Goal: Task Accomplishment & Management: Manage account settings

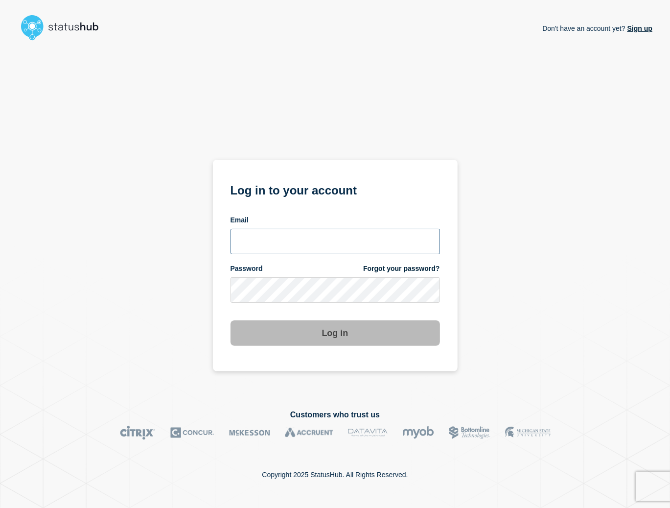
type input "[PERSON_NAME][EMAIL_ADDRESS][PERSON_NAME][DOMAIN_NAME]"
click at [309, 326] on button "Log in" at bounding box center [336, 332] width 210 height 25
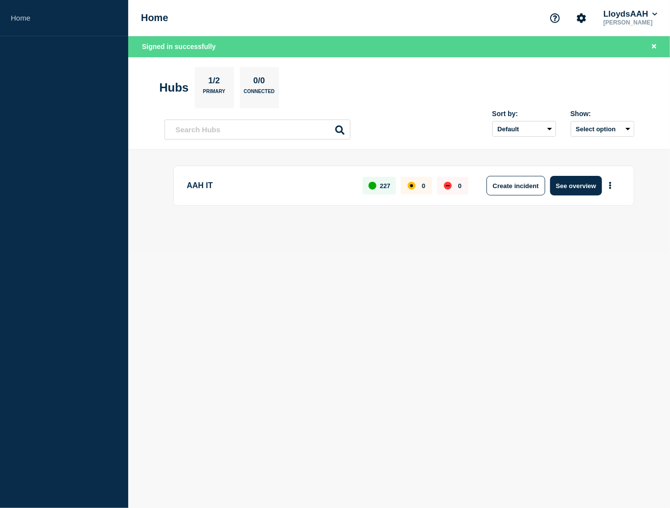
click at [611, 19] on p "[PERSON_NAME]" at bounding box center [631, 22] width 58 height 7
click at [651, 15] on button "LloydsAAH" at bounding box center [631, 14] width 58 height 10
click at [625, 48] on button "Kocho" at bounding box center [624, 48] width 27 height 9
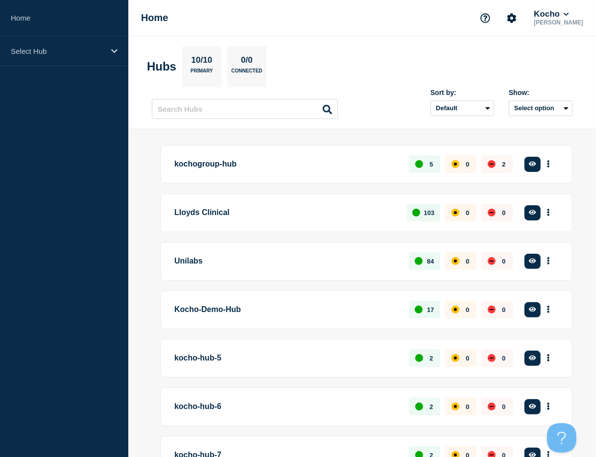
click at [183, 259] on p "Unilabs" at bounding box center [285, 261] width 223 height 18
click at [551, 260] on button "More actions" at bounding box center [548, 261] width 13 height 18
click at [547, 288] on button "Create incident" at bounding box center [532, 290] width 49 height 8
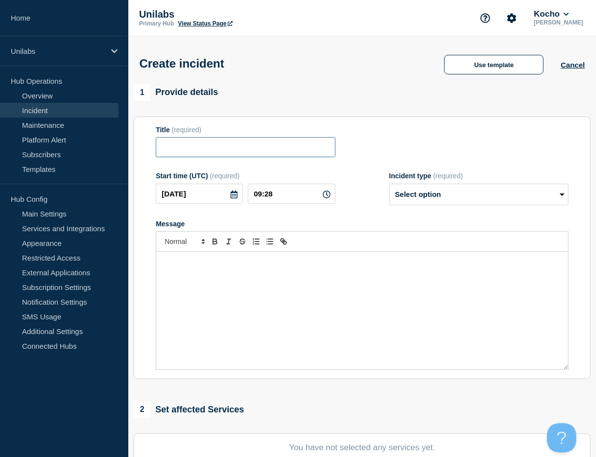
click at [239, 143] on input "Title" at bounding box center [245, 147] width 179 height 20
paste input "Service Ticket #1502755 - Athena down"
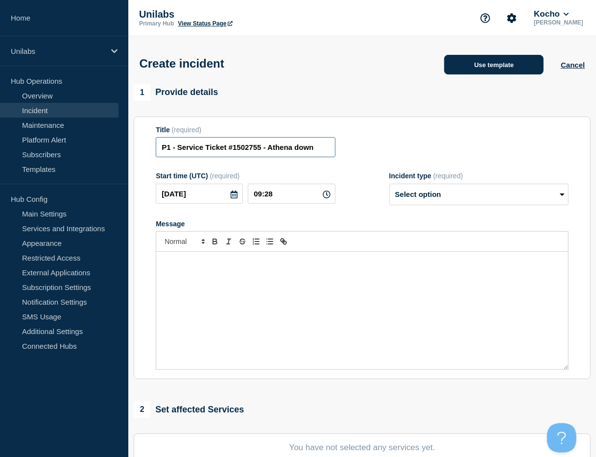
type input "P1 - Service Ticket #1502755 - Athena down"
click at [484, 71] on button "Use template" at bounding box center [493, 65] width 99 height 20
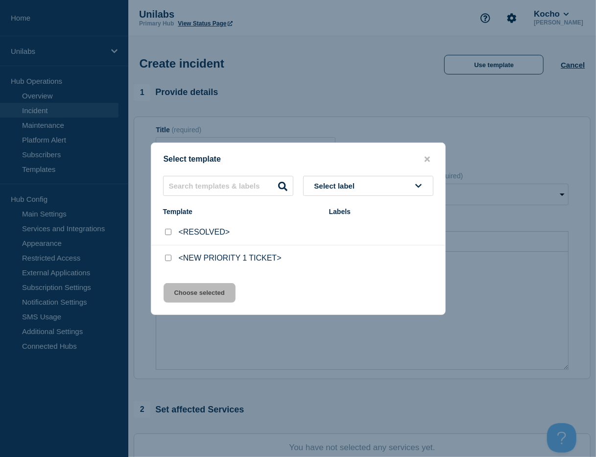
click at [160, 259] on li "<NEW PRIORITY 1 TICKET>" at bounding box center [298, 257] width 294 height 25
click at [173, 257] on div "<NEW PRIORITY 1 TICKET>" at bounding box center [241, 258] width 156 height 10
click at [170, 257] on input "<NEW PRIORITY 1 TICKET> checkbox" at bounding box center [168, 258] width 6 height 6
checkbox input "true"
click at [191, 300] on button "Choose selected" at bounding box center [199, 293] width 72 height 20
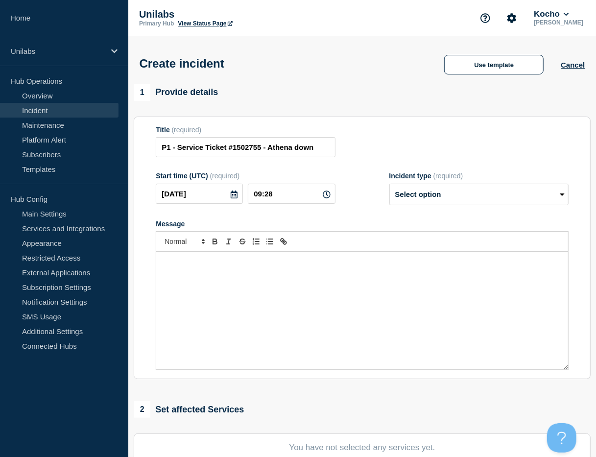
select select "investigating"
radio input "false"
radio input "true"
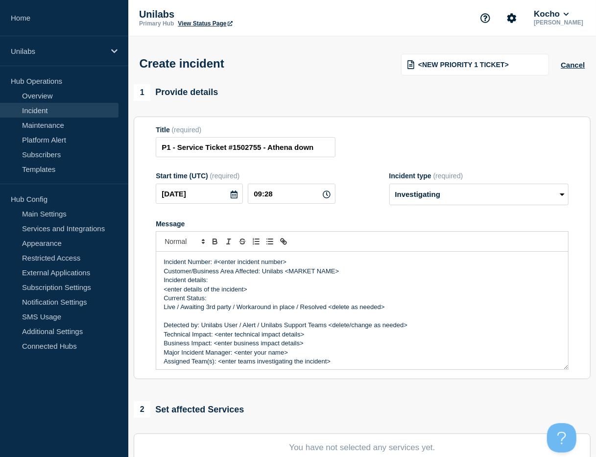
click at [277, 317] on p "Message" at bounding box center [361, 316] width 397 height 9
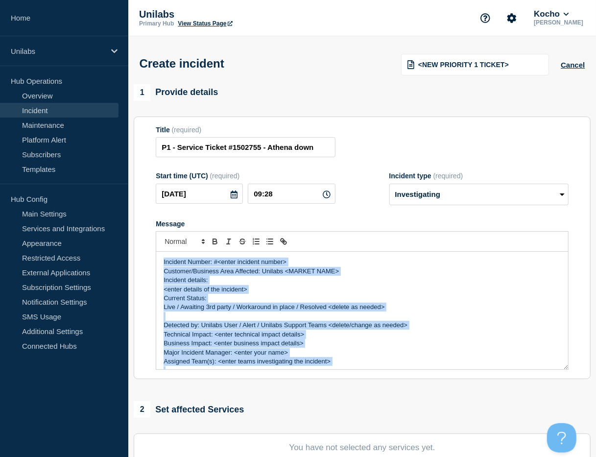
copy div "Incident Number: #<enter incident number> Customer/Business Area Affected: Unil…"
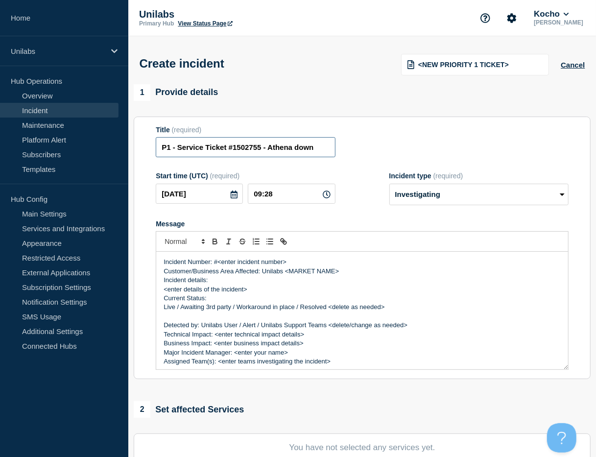
click at [252, 148] on input "P1 - Service Ticket #1502755 - Athena down" at bounding box center [245, 147] width 179 height 20
click at [252, 147] on input "P1 - Service Ticket #1502755 - Athena down" at bounding box center [245, 147] width 179 height 20
click at [318, 149] on input "P1 - Service Ticket #1502755 - Athena down" at bounding box center [245, 147] width 179 height 20
drag, startPoint x: 314, startPoint y: 149, endPoint x: 269, endPoint y: 149, distance: 44.5
click at [269, 149] on input "P1 - Service Ticket #1502755 - Athena down" at bounding box center [245, 147] width 179 height 20
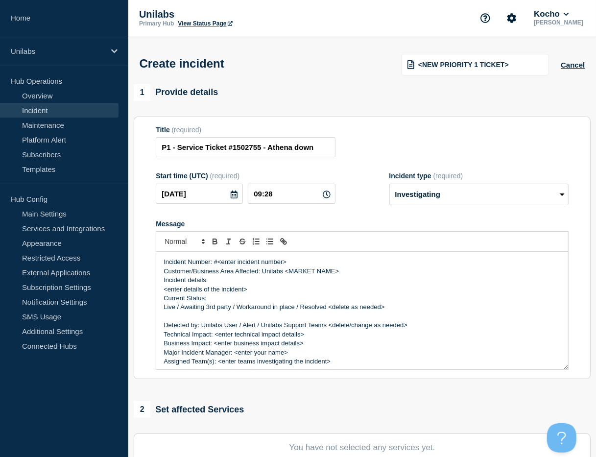
click at [278, 325] on p "Detected by: Unilabs User / Alert / Unilabs Support Teams <delete/change as nee…" at bounding box center [361, 325] width 397 height 9
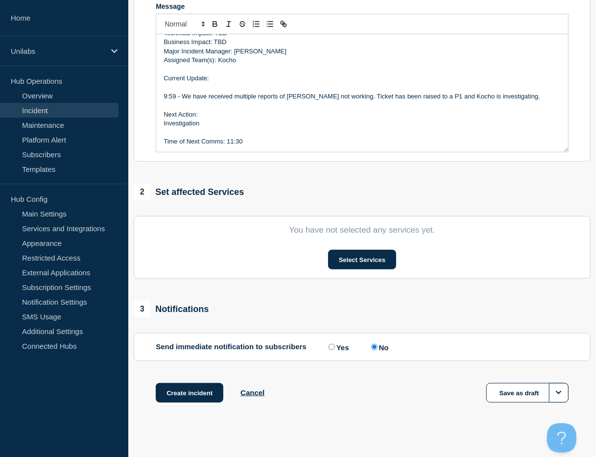
scroll to position [229, 0]
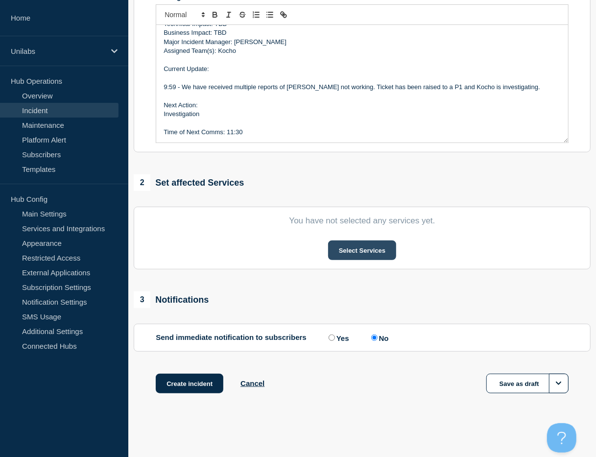
click at [370, 260] on section "You have not selected any services yet. Select Services" at bounding box center [362, 238] width 457 height 63
click at [367, 258] on button "Select Services" at bounding box center [362, 250] width 68 height 20
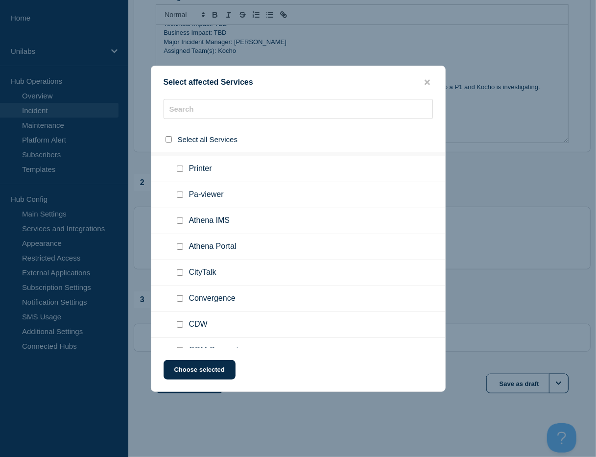
scroll to position [489, 0]
click at [171, 224] on ul "Athena IMS" at bounding box center [298, 221] width 294 height 26
click at [177, 245] on div at bounding box center [182, 247] width 14 height 10
click at [182, 250] on input "Athena Portal checkbox" at bounding box center [180, 246] width 6 height 6
checkbox input "true"
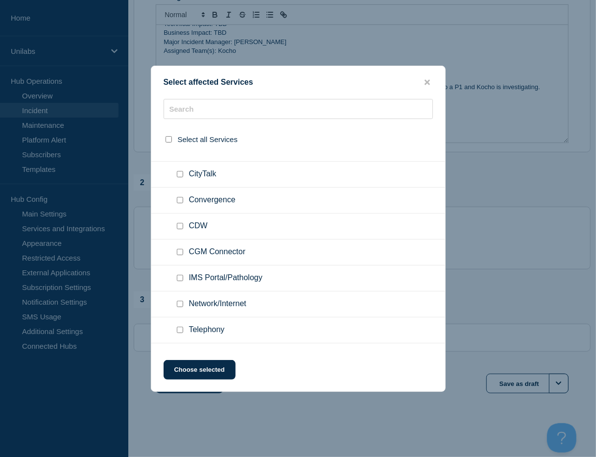
scroll to position [538, 0]
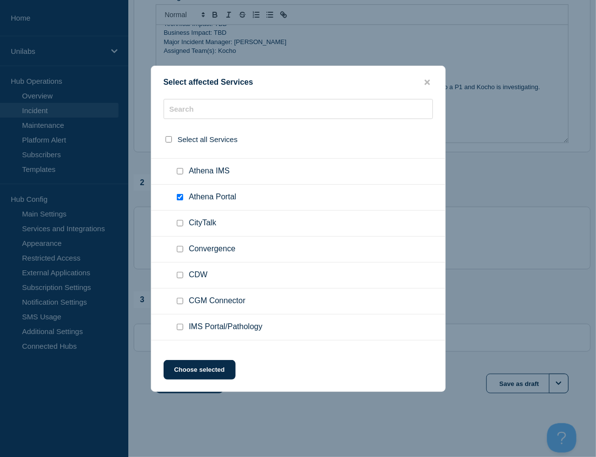
click at [179, 174] on input "Athena IMS checkbox" at bounding box center [180, 171] width 6 height 6
checkbox input "true"
click at [177, 199] on input "Athena Portal checkbox" at bounding box center [180, 197] width 6 height 6
checkbox input "false"
click at [187, 374] on button "Choose selected" at bounding box center [199, 370] width 72 height 20
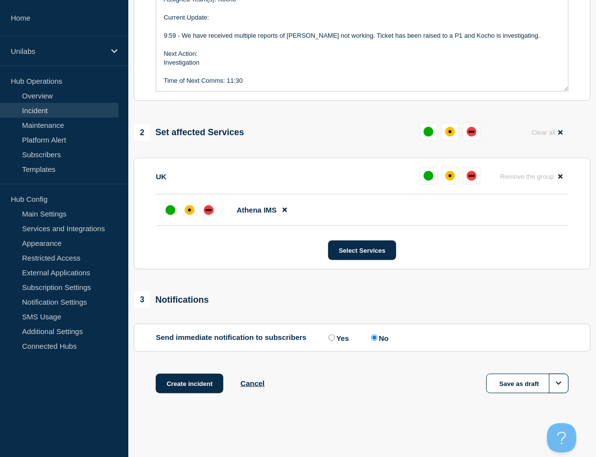
scroll to position [233, 0]
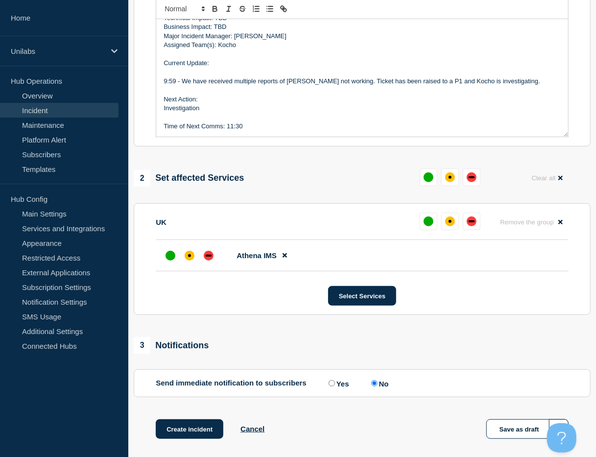
click at [328, 343] on div "3 Notifications" at bounding box center [362, 345] width 457 height 17
click at [474, 221] on div "down" at bounding box center [471, 221] width 10 height 10
click at [345, 388] on label "Yes" at bounding box center [337, 382] width 23 height 9
click at [335, 386] on input "Yes" at bounding box center [331, 383] width 6 height 6
radio input "true"
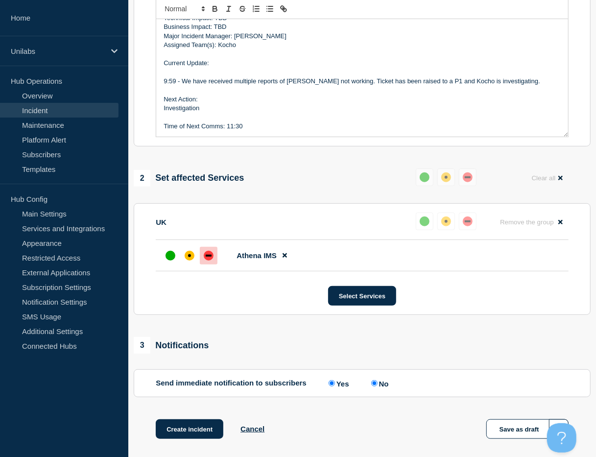
radio input "false"
click at [171, 435] on button "Create incident" at bounding box center [190, 429] width 68 height 20
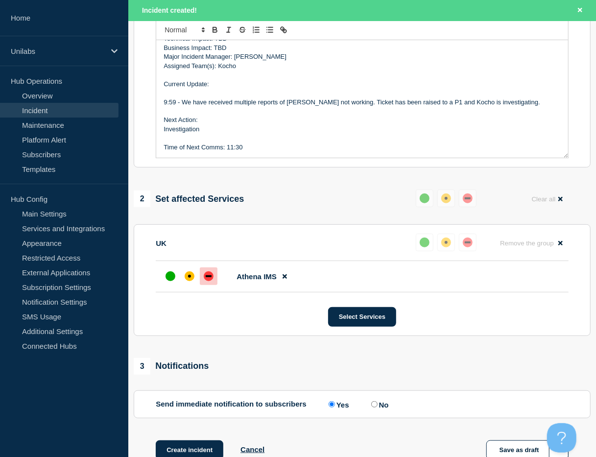
scroll to position [253, 0]
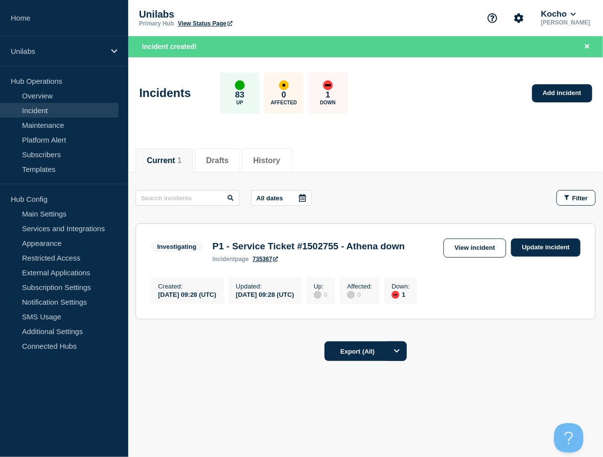
click at [243, 366] on footer "Export (All)" at bounding box center [365, 355] width 475 height 43
click at [424, 94] on div "Incidents 83 Up 0 Affected 1 Down Add incident" at bounding box center [365, 90] width 475 height 60
click at [223, 416] on div "Current Drafts History Current 1 Drafts History All dates Filter Investigating …" at bounding box center [364, 287] width 473 height 297
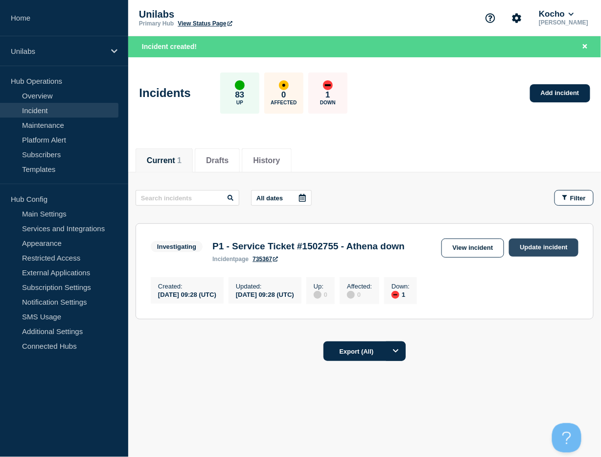
click at [544, 246] on link "Update incident" at bounding box center [544, 247] width 70 height 18
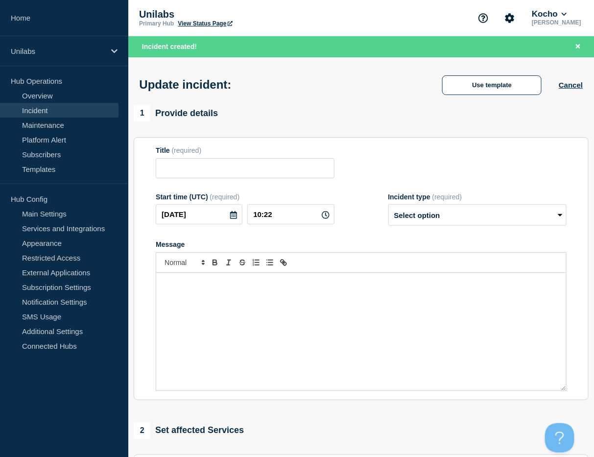
type input "P1 - Service Ticket #1502755 - Athena down"
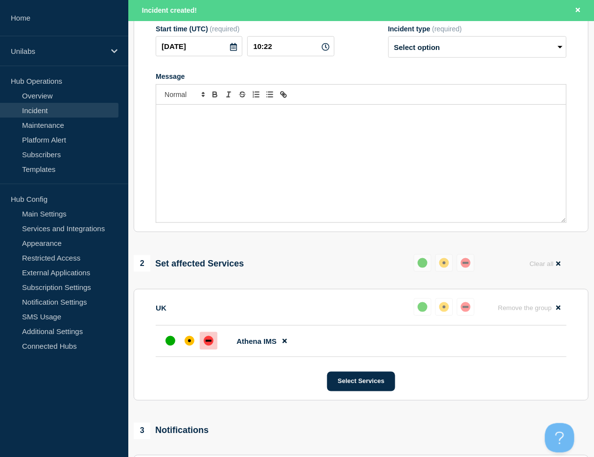
scroll to position [49, 0]
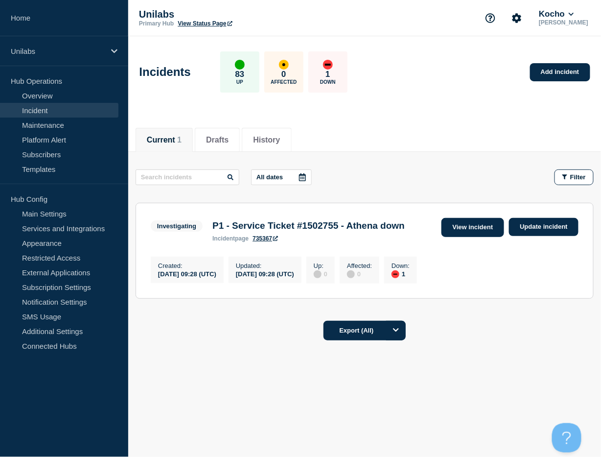
click at [498, 229] on link "View incident" at bounding box center [473, 227] width 63 height 19
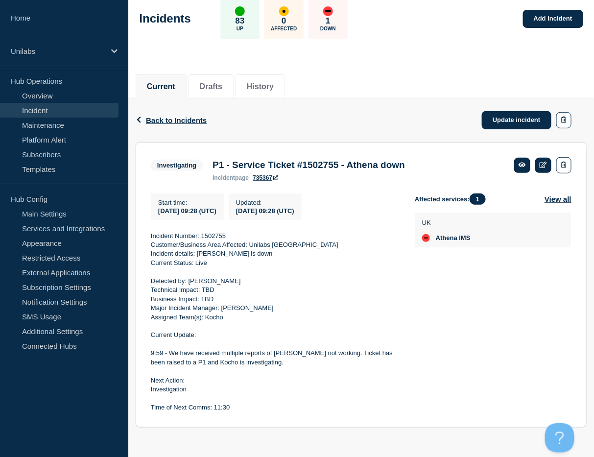
scroll to position [56, 0]
click at [228, 362] on p "9:59 - We have received multiple reports of Athena not working. Ticket has been…" at bounding box center [275, 358] width 248 height 18
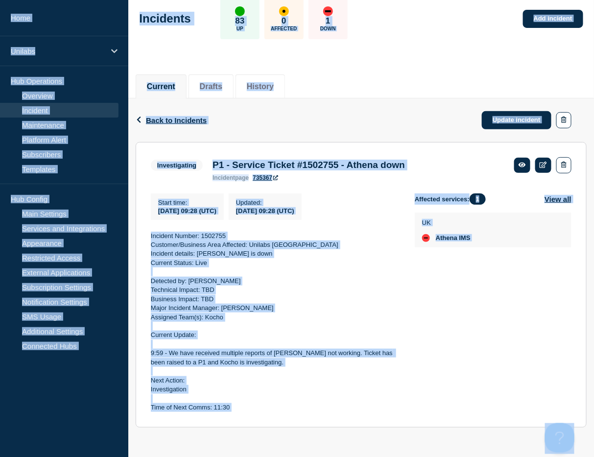
click at [234, 383] on p "Next Action:" at bounding box center [275, 380] width 248 height 9
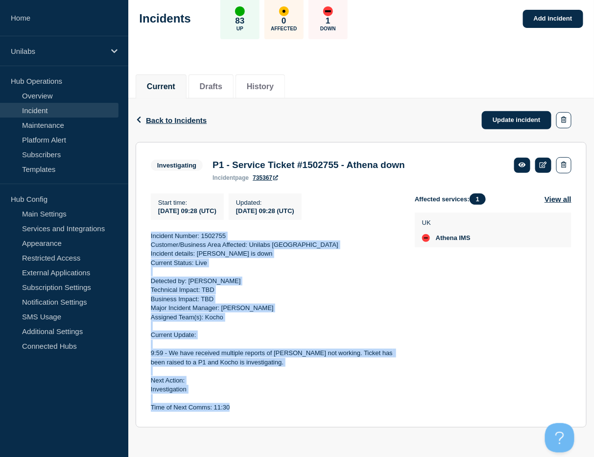
drag, startPoint x: 233, startPoint y: 410, endPoint x: 148, endPoint y: 233, distance: 196.4
click at [148, 233] on section "Investigating P1 - Service Ticket #1502755 - Athena down incident page 735367 S…" at bounding box center [361, 284] width 451 height 285
copy div "Incident Number: 1502755 Customer/Business Area Affected: Unilabs UK Incident d…"
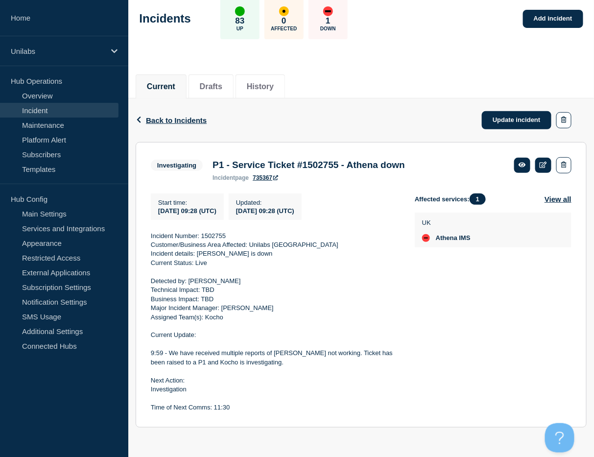
click at [420, 27] on div "Incidents 83 Up 0 Affected 1 Down Add incident" at bounding box center [361, 15] width 466 height 60
click at [509, 113] on link "Update incident" at bounding box center [517, 120] width 70 height 18
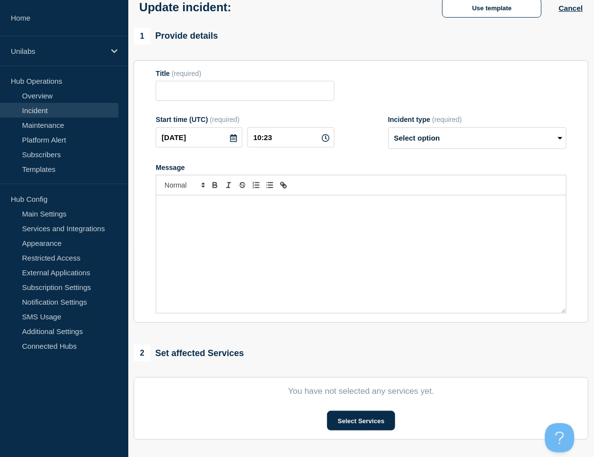
type input "P1 - Service Ticket #1502755 - Athena down"
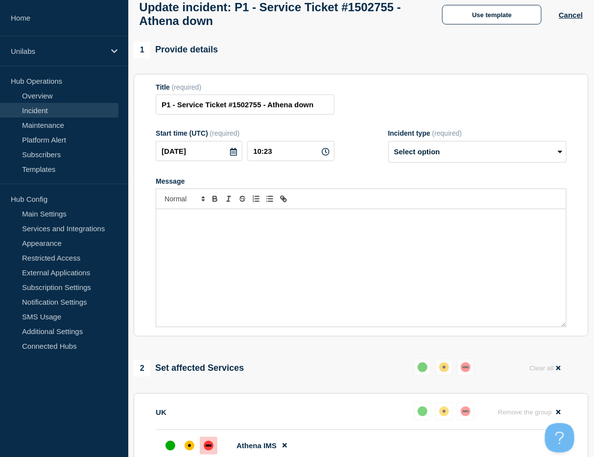
click at [329, 242] on div "Message" at bounding box center [361, 267] width 410 height 117
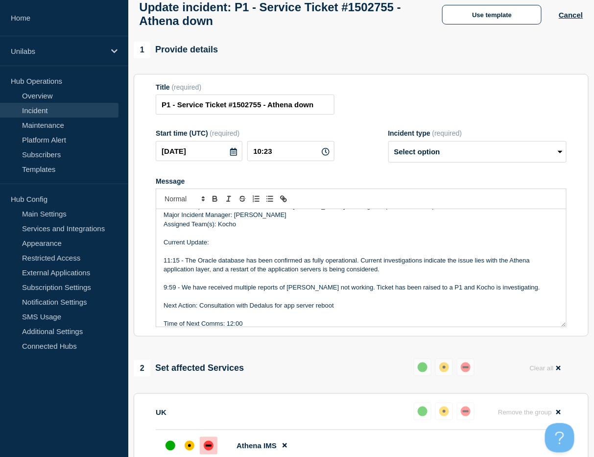
drag, startPoint x: 450, startPoint y: 174, endPoint x: 456, endPoint y: 168, distance: 8.3
click at [451, 172] on form "Title (required) P1 - Service Ticket #1502755 - Athena down Start time (UTC) (r…" at bounding box center [361, 205] width 411 height 244
click at [460, 163] on select "Select option Investigating Identified Monitoring Resolved" at bounding box center [477, 152] width 178 height 22
select select "investigating"
click at [388, 146] on select "Select option Investigating Identified Monitoring Resolved" at bounding box center [477, 152] width 178 height 22
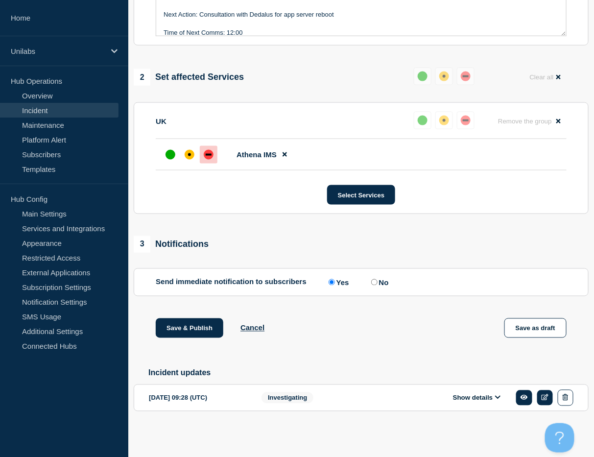
scroll to position [355, 0]
click at [180, 329] on button "Save & Publish" at bounding box center [190, 328] width 68 height 20
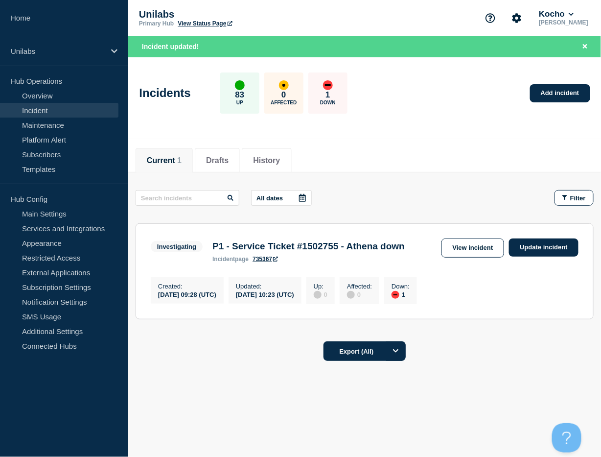
click at [208, 381] on div "Current Drafts History Current 1 Drafts History All dates Filter Investigating …" at bounding box center [364, 287] width 473 height 297
click at [278, 165] on li "History" at bounding box center [266, 160] width 49 height 24
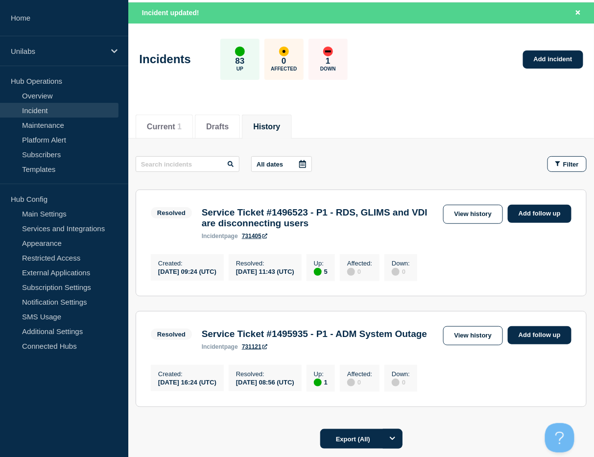
scroll to position [49, 0]
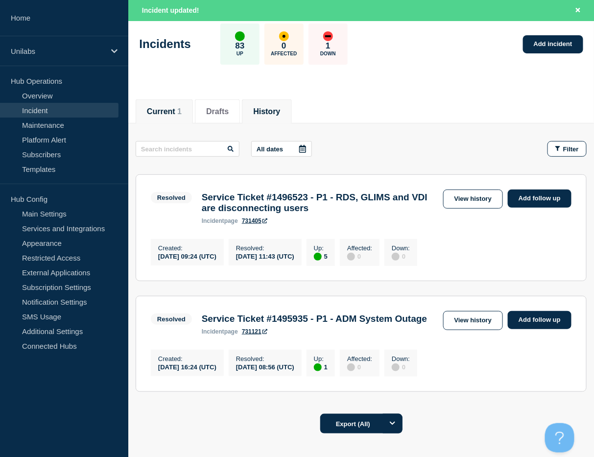
click at [164, 119] on li "Current 1" at bounding box center [164, 111] width 57 height 24
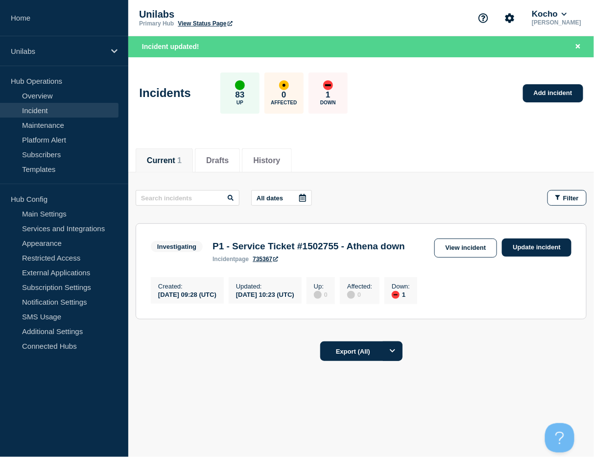
scroll to position [9, 0]
click at [447, 238] on link "View incident" at bounding box center [465, 247] width 63 height 19
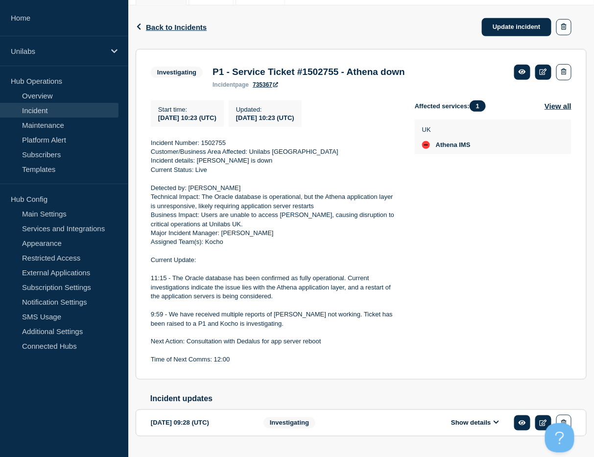
scroll to position [177, 0]
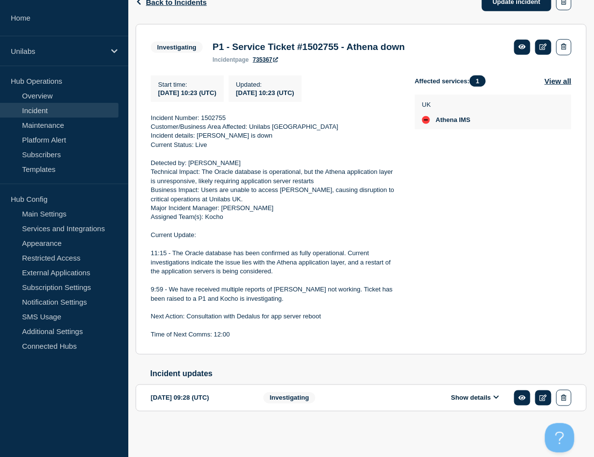
click at [495, 398] on icon at bounding box center [496, 397] width 6 height 6
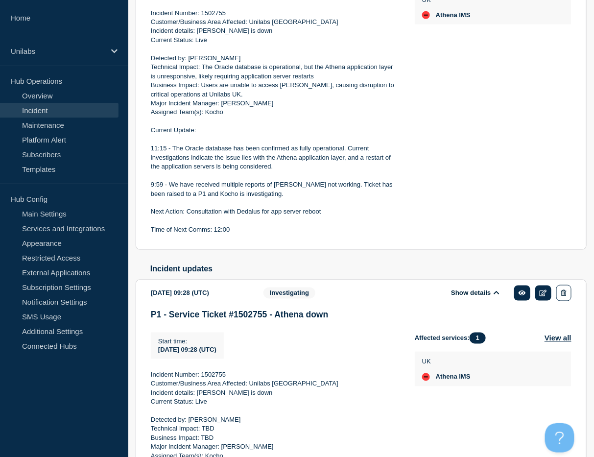
scroll to position [142, 0]
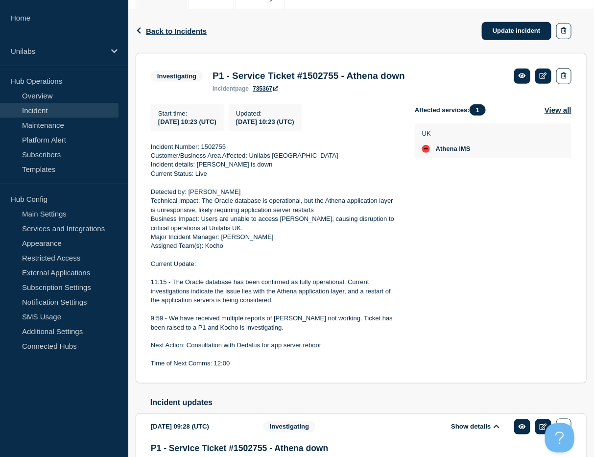
click at [52, 417] on aside "Home Unilabs Hub Operations Overview Incident Maintenance Platform Alert Subscr…" at bounding box center [64, 228] width 128 height 457
click at [271, 349] on p "Next Action: Consultation with Dedalus for app server reboot" at bounding box center [275, 345] width 248 height 9
click at [272, 349] on p "Next Action: Consultation with Dedalus for app server reboot" at bounding box center [275, 345] width 248 height 9
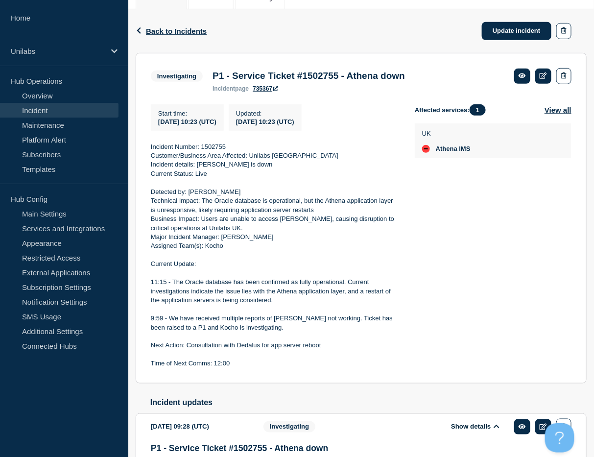
drag, startPoint x: 272, startPoint y: 352, endPoint x: 246, endPoint y: 371, distance: 31.8
click at [250, 368] on p "Time of Next Comms: 12:00" at bounding box center [275, 363] width 248 height 9
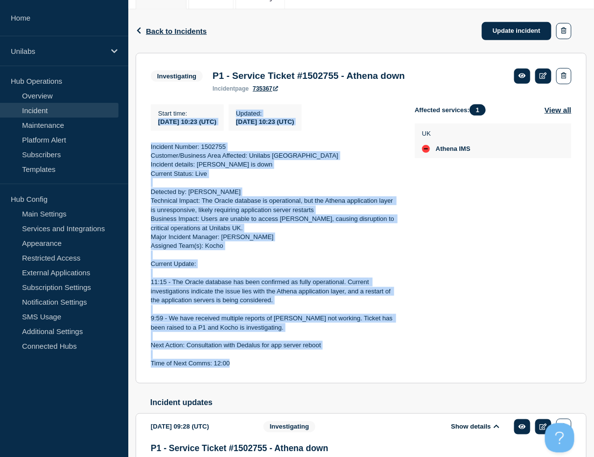
drag, startPoint x: 236, startPoint y: 373, endPoint x: 148, endPoint y: 131, distance: 257.2
click at [148, 131] on section "Investigating P1 - Service Ticket #1502755 - Athena down incident page 735367 S…" at bounding box center [361, 218] width 451 height 330
copy div "2025-10-15 10:23 (UTC) Updated : 2025-10-15 10:23 (UTC) Incident Number: 150275…"
click at [357, 264] on p "Current Update:" at bounding box center [275, 263] width 248 height 9
drag, startPoint x: 231, startPoint y: 367, endPoint x: 145, endPoint y: 151, distance: 232.1
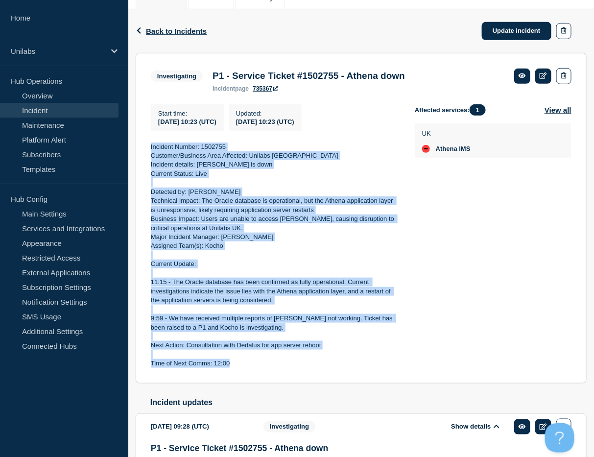
click at [145, 151] on section "Investigating P1 - Service Ticket #1502755 - Athena down incident page 735367 S…" at bounding box center [361, 218] width 451 height 330
copy div "Incident Number: 1502755 Customer/Business Area Affected: Unilabs UK Incident d…"
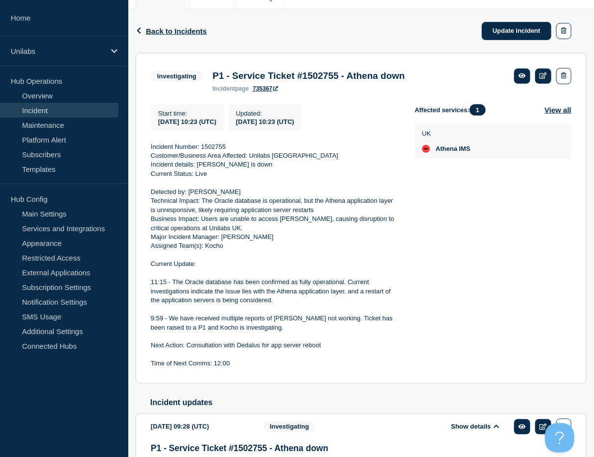
click at [445, 297] on div "Affected services: 1 View all UK Athena IMS" at bounding box center [493, 236] width 157 height 264
click at [526, 31] on link "Update incident" at bounding box center [517, 31] width 70 height 18
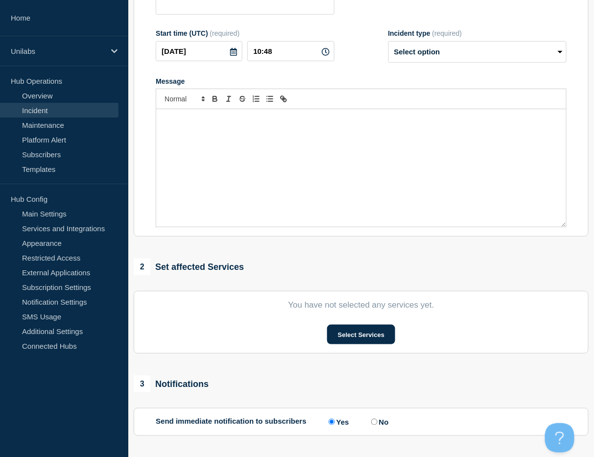
click at [331, 178] on div "Message" at bounding box center [361, 167] width 410 height 117
type input "P1 - Service Ticket #1502755 - Athena down"
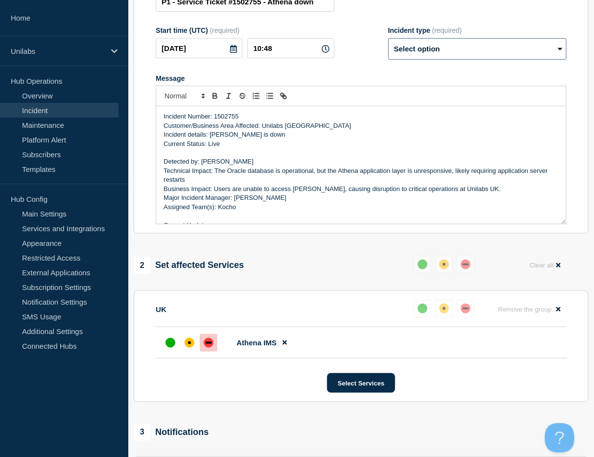
click at [452, 49] on select "Select option Investigating Identified Monitoring Resolved" at bounding box center [477, 49] width 178 height 22
select select "investigating"
click at [388, 44] on select "Select option Investigating Identified Monitoring Resolved" at bounding box center [477, 49] width 178 height 22
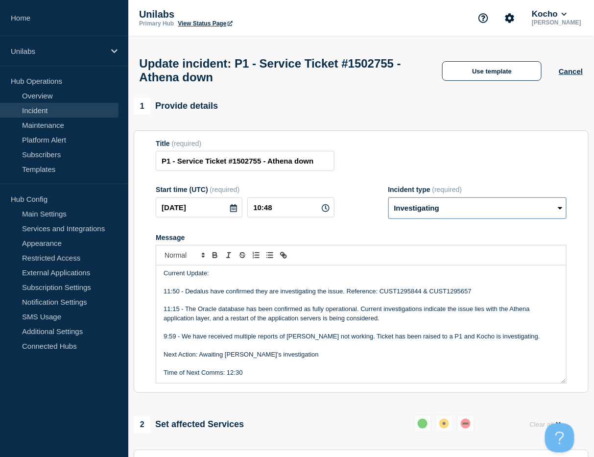
click at [433, 211] on select "Select option Investigating Identified Monitoring Resolved" at bounding box center [477, 208] width 178 height 22
click at [354, 265] on div at bounding box center [361, 255] width 411 height 21
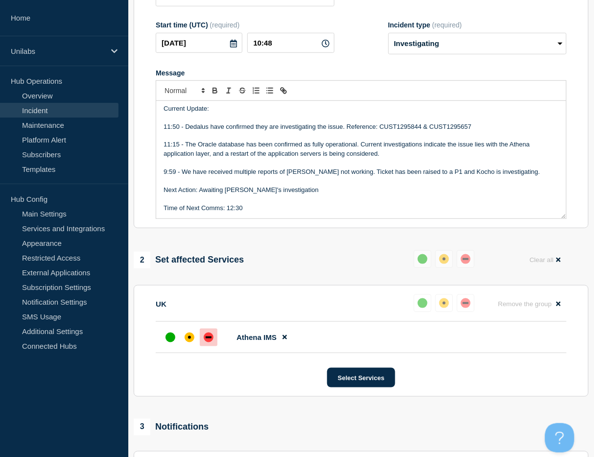
scroll to position [387, 0]
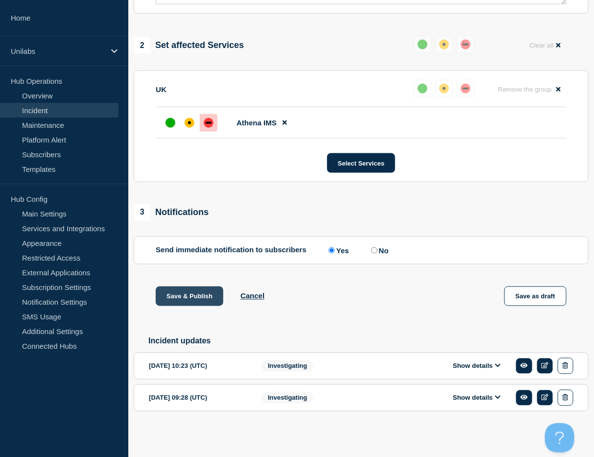
click at [197, 293] on button "Save & Publish" at bounding box center [190, 296] width 68 height 20
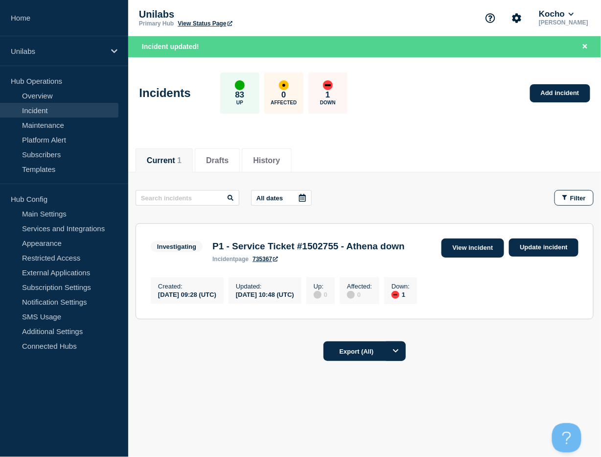
click at [470, 244] on link "View incident" at bounding box center [473, 247] width 63 height 19
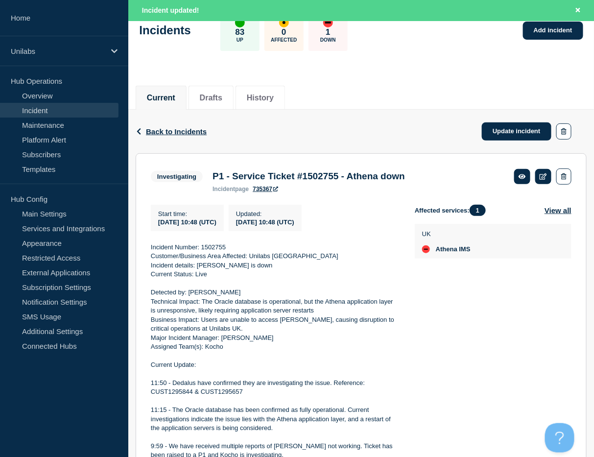
scroll to position [147, 0]
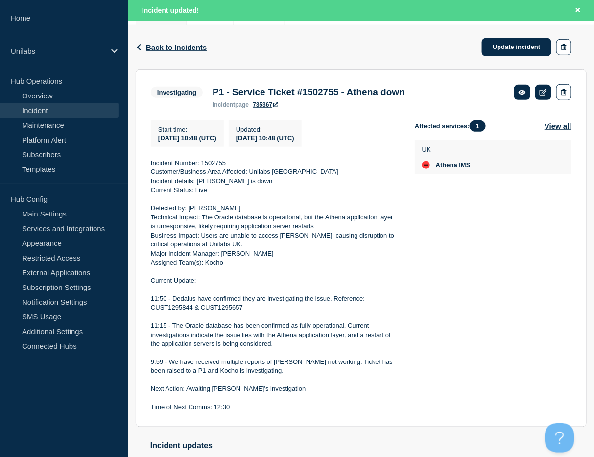
click at [311, 274] on p at bounding box center [275, 271] width 248 height 9
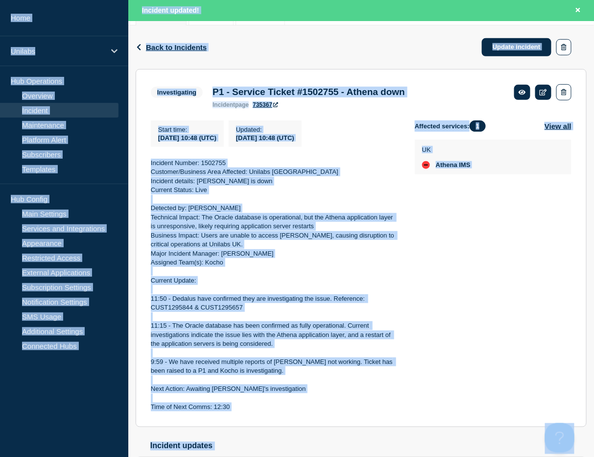
click at [295, 294] on p at bounding box center [275, 289] width 248 height 9
click at [265, 393] on p "Next Action: Awaiting Dedalus's investigation" at bounding box center [275, 388] width 248 height 9
click at [243, 411] on p "Time of Next Comms: 12:30" at bounding box center [275, 406] width 248 height 9
click at [237, 409] on p "Time of Next Comms: 12:30" at bounding box center [275, 406] width 248 height 9
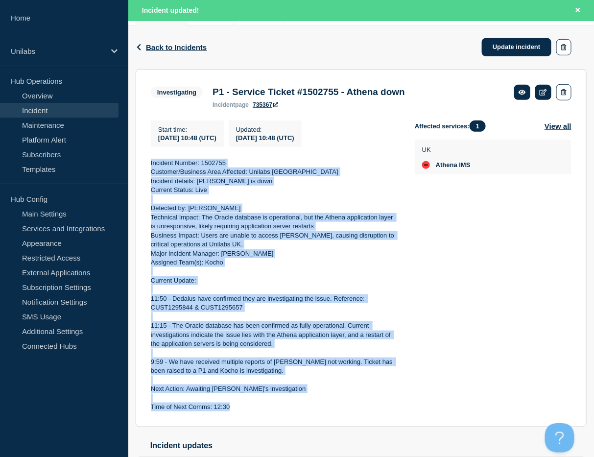
drag, startPoint x: 237, startPoint y: 411, endPoint x: 150, endPoint y: 163, distance: 262.4
click at [151, 163] on div "Incident Number: 1502755 Customer/Business Area Affected: Unilabs UK Incident d…" at bounding box center [275, 285] width 248 height 253
copy div "Incident Number: 1502755 Customer/Business Area Affected: Unilabs UK Incident d…"
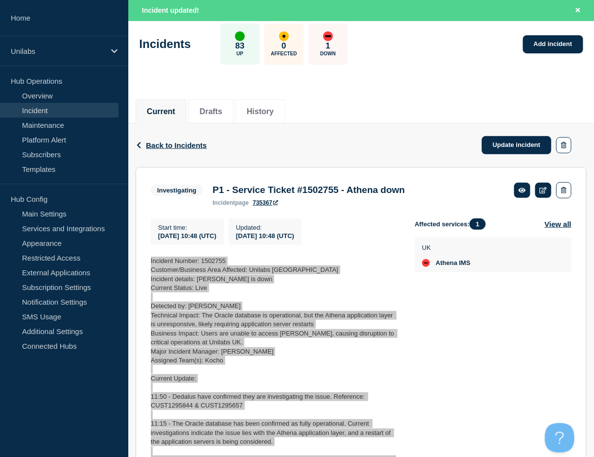
scroll to position [0, 0]
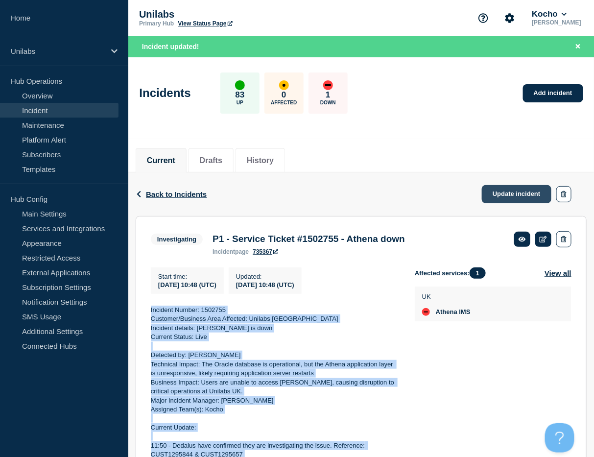
click at [506, 199] on link "Update incident" at bounding box center [517, 194] width 70 height 18
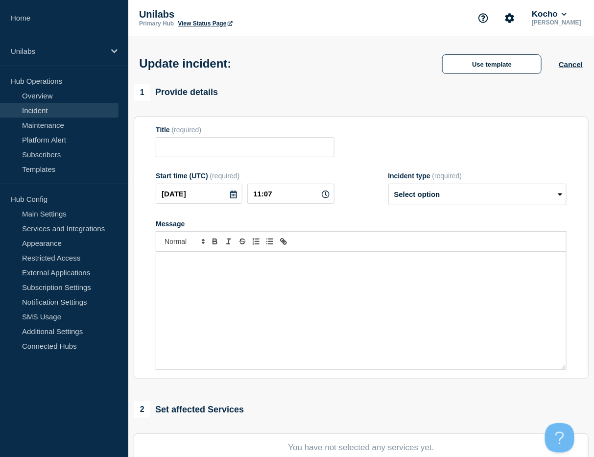
type input "P1 - Service Ticket #1502755 - Athena down"
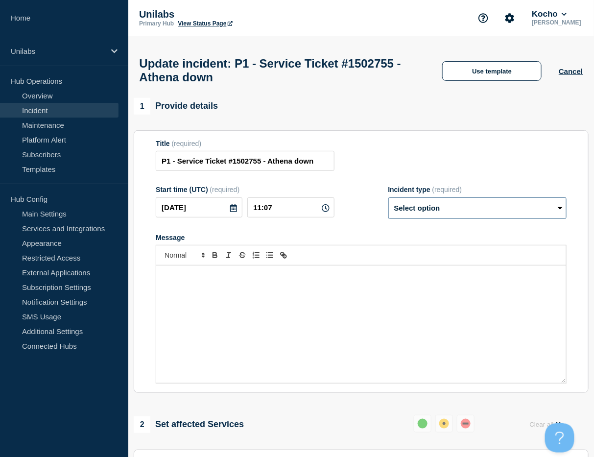
click at [475, 216] on select "Select option Investigating Identified Monitoring Resolved" at bounding box center [477, 208] width 178 height 22
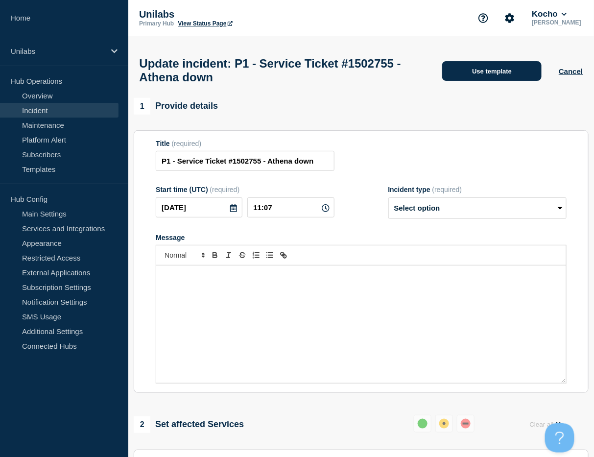
click at [494, 73] on button "Use template" at bounding box center [491, 71] width 99 height 20
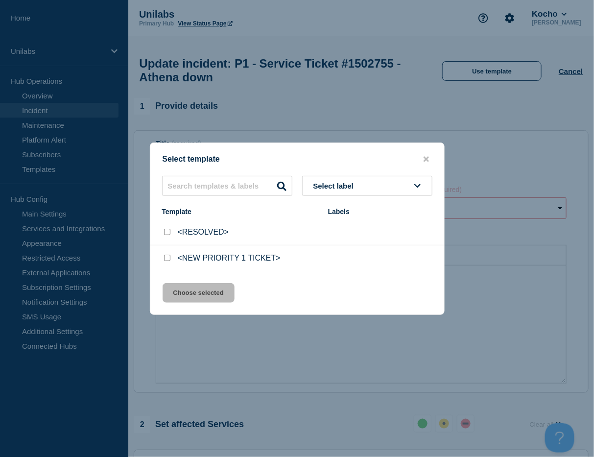
click at [222, 235] on p "<RESOLVED>" at bounding box center [203, 232] width 51 height 9
click at [162, 233] on div at bounding box center [167, 232] width 10 height 10
click at [167, 234] on input "<RESOLVED> checkbox" at bounding box center [167, 232] width 6 height 6
checkbox input "true"
click at [201, 294] on button "Choose selected" at bounding box center [199, 293] width 72 height 20
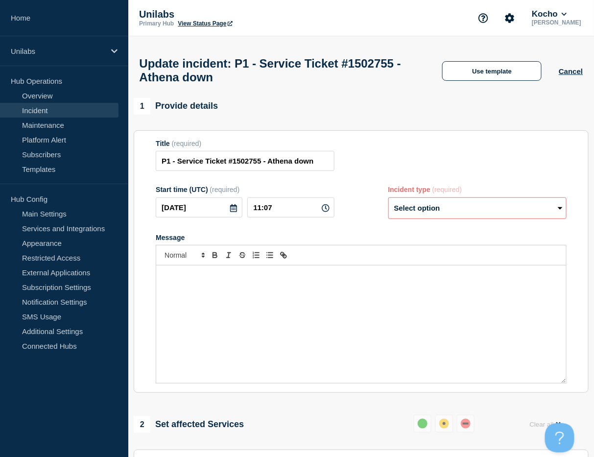
select select "resolved"
radio input "false"
radio input "true"
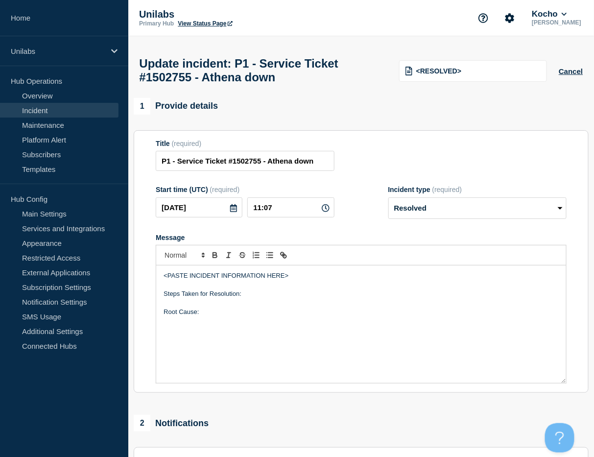
click at [280, 338] on div "<PASTE INCIDENT INFORMATION HERE> Steps Taken for Resolution: Root Cause:" at bounding box center [361, 323] width 410 height 117
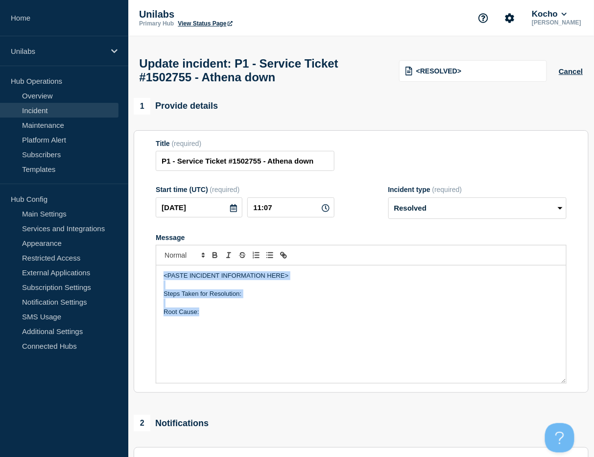
copy div "<PASTE INCIDENT INFORMATION HERE> Steps Taken for Resolution: Root Cause:"
click at [373, 330] on div "<PASTE INCIDENT INFORMATION HERE> Steps Taken for Resolution: Root Cause:" at bounding box center [361, 323] width 410 height 117
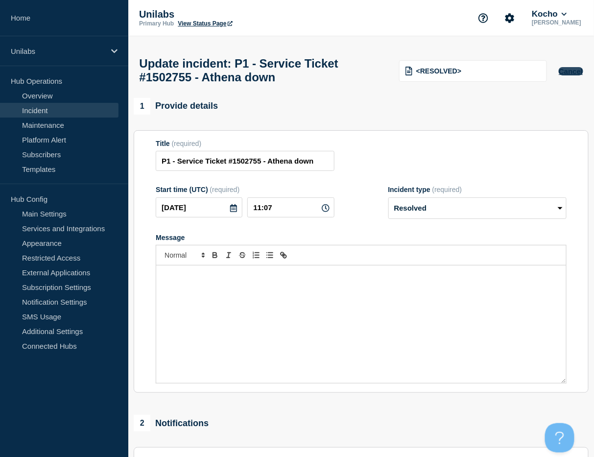
click at [573, 73] on button "Cancel" at bounding box center [571, 71] width 24 height 8
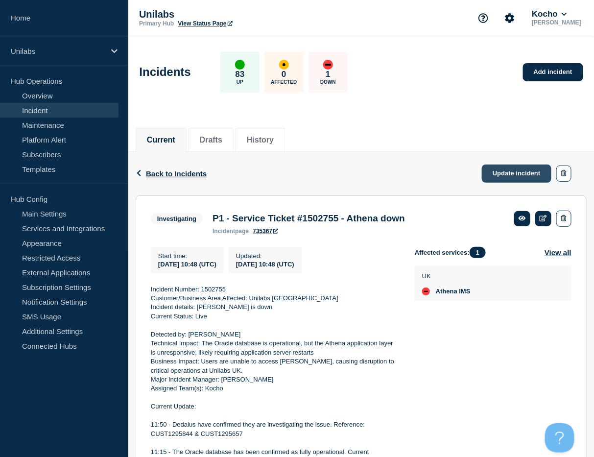
click at [514, 173] on link "Update incident" at bounding box center [517, 173] width 70 height 18
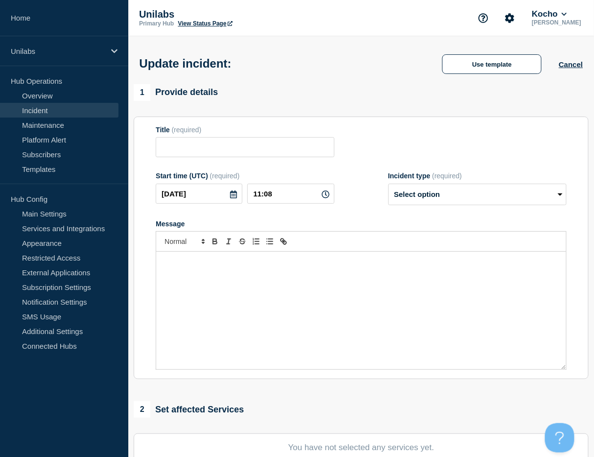
type input "P1 - Service Ticket #1502755 - Athena down"
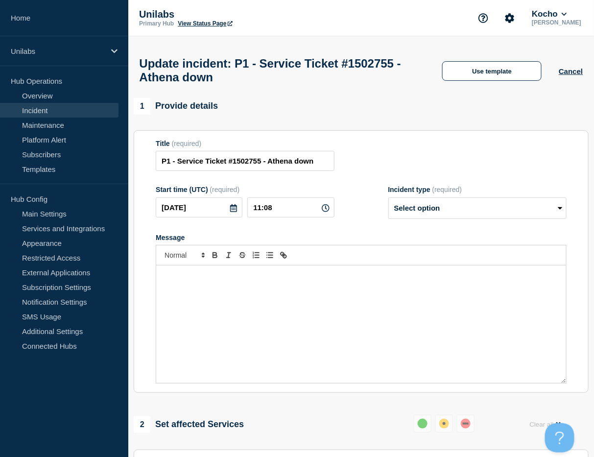
click at [320, 296] on div "Message" at bounding box center [361, 323] width 410 height 117
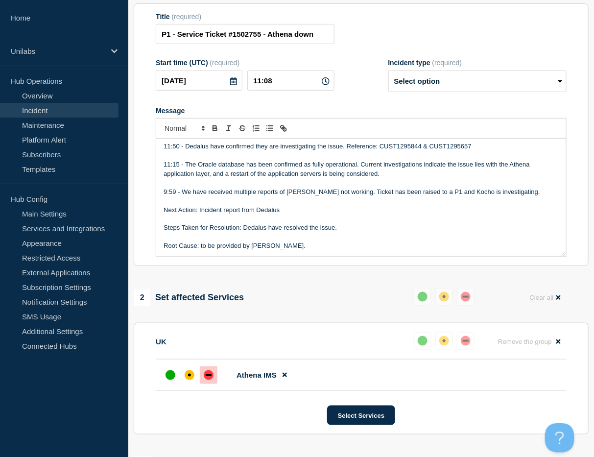
scroll to position [244, 0]
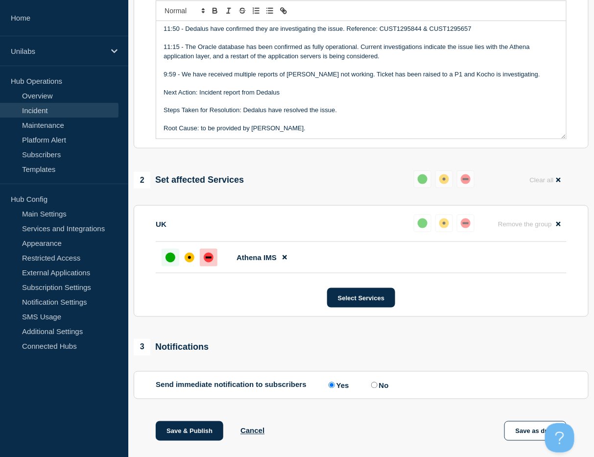
click at [168, 262] on div "up" at bounding box center [170, 258] width 10 height 10
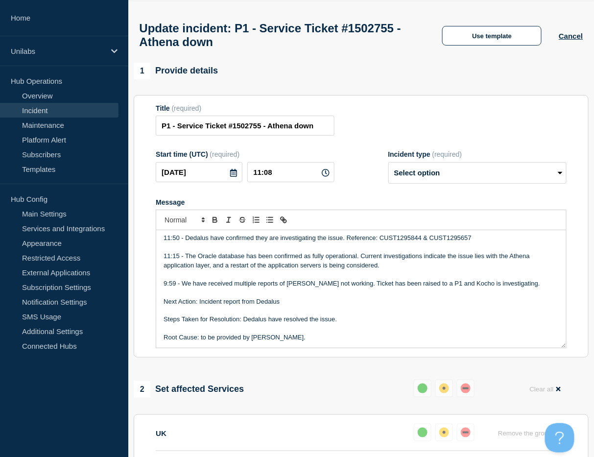
scroll to position [0, 0]
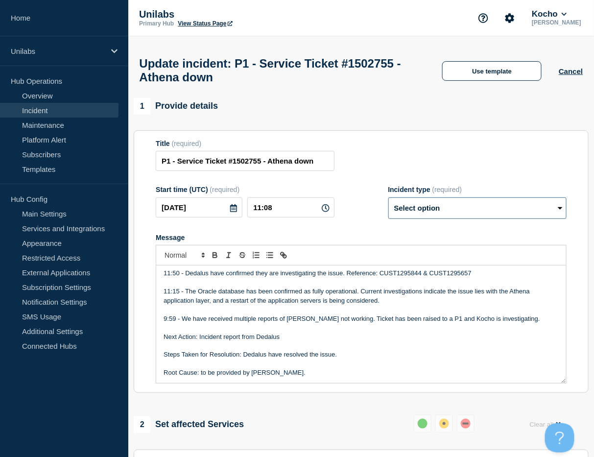
click at [452, 219] on select "Select option Investigating Identified Monitoring Resolved" at bounding box center [477, 208] width 178 height 22
select select "resolved"
click at [388, 203] on select "Select option Investigating Identified Monitoring Resolved" at bounding box center [477, 208] width 178 height 22
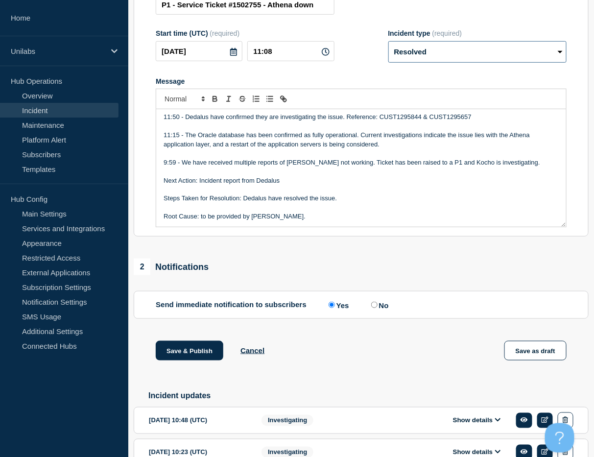
scroll to position [244, 0]
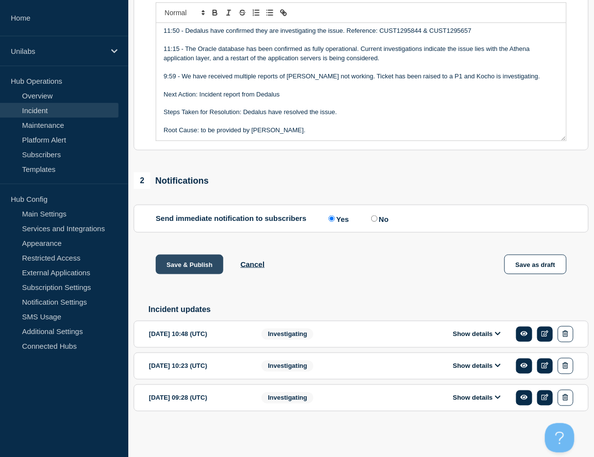
click at [194, 269] on button "Save & Publish" at bounding box center [190, 265] width 68 height 20
